Goal: Navigation & Orientation: Find specific page/section

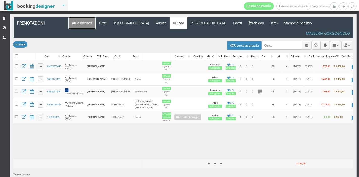
click at [79, 24] on link "Dashboard" at bounding box center [82, 22] width 27 height 11
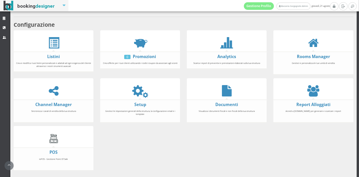
scroll to position [89, 0]
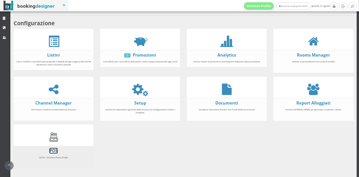
click at [55, 148] on link "POS" at bounding box center [53, 151] width 8 height 6
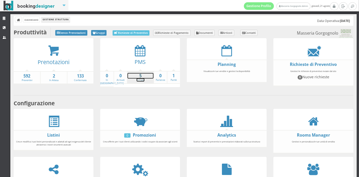
click at [136, 76] on strong "5" at bounding box center [141, 76] width 26 height 6
